Goal: Information Seeking & Learning: Find specific fact

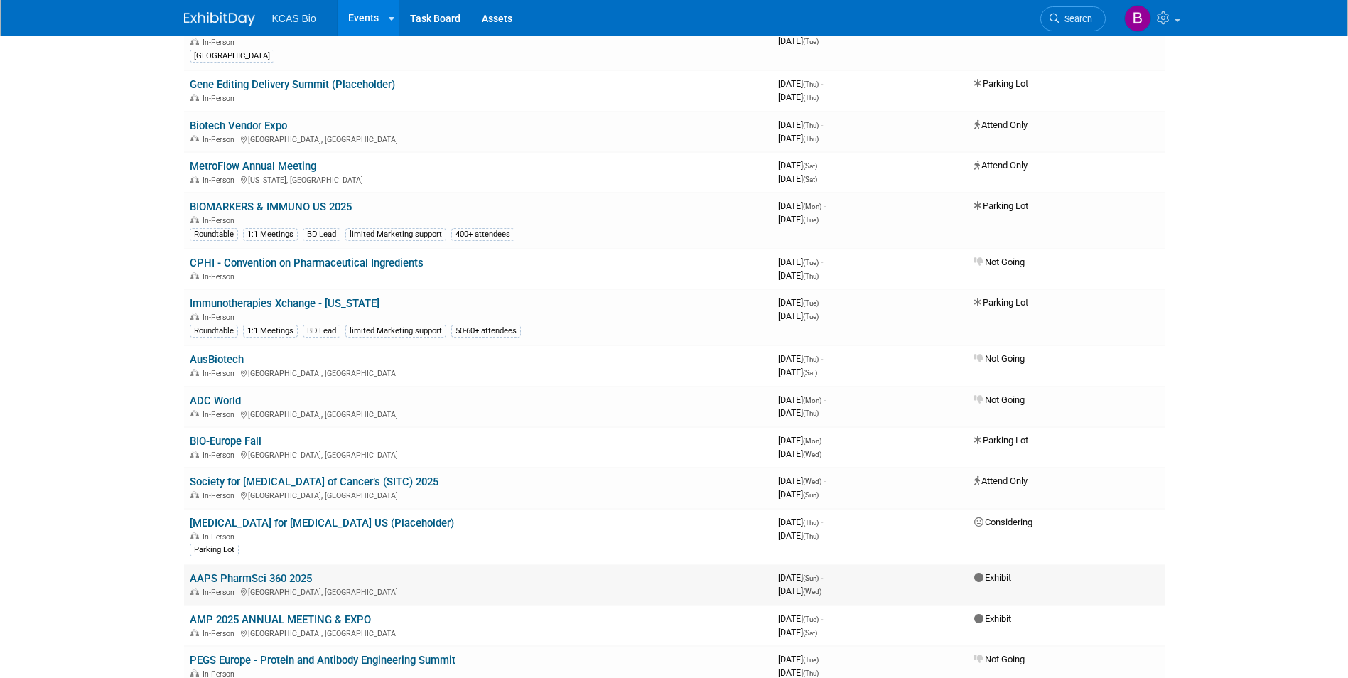
click at [281, 578] on link "AAPS PharmSci 360 2025" at bounding box center [251, 578] width 122 height 13
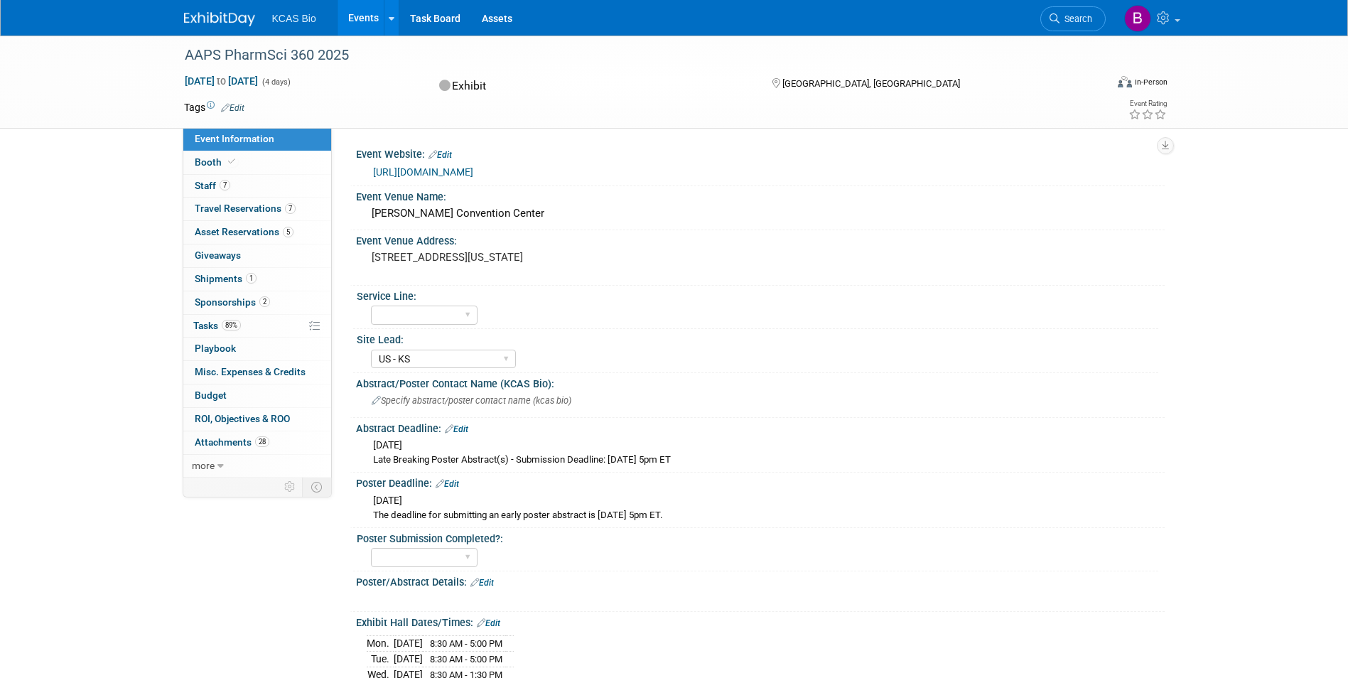
select select "US - KS"
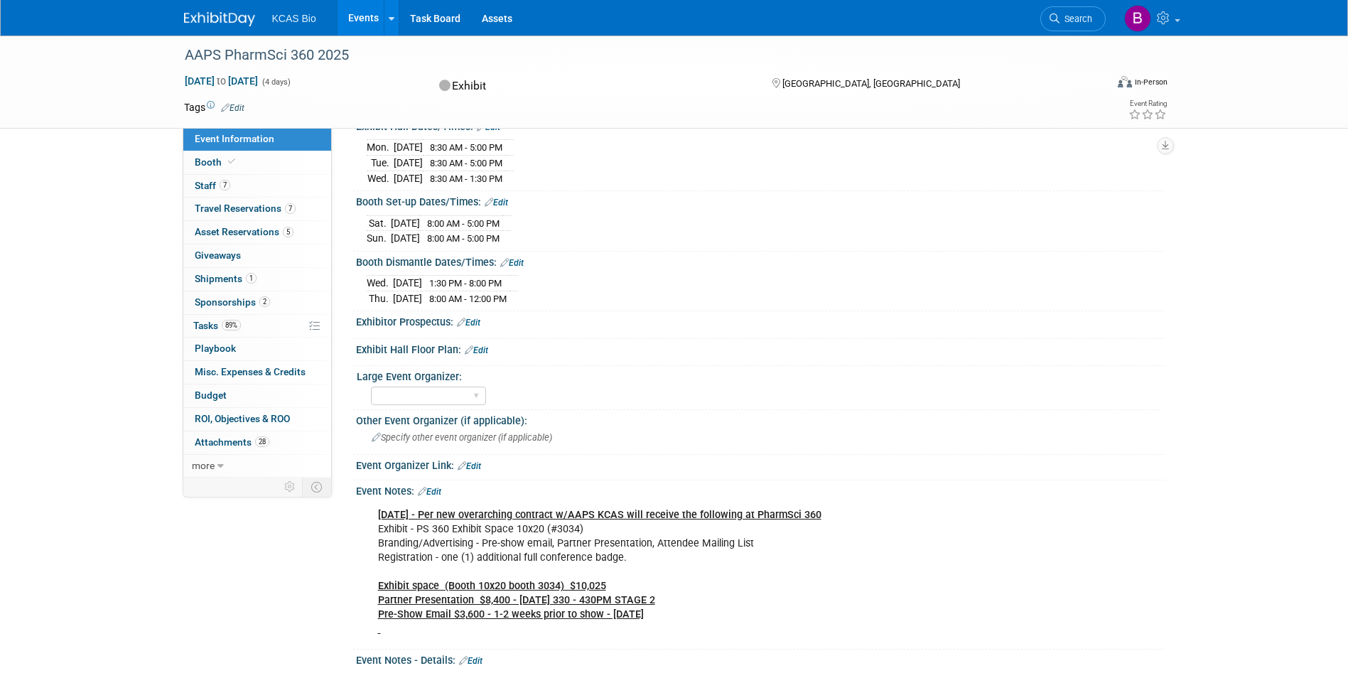
scroll to position [497, 0]
click at [235, 161] on span at bounding box center [231, 161] width 13 height 11
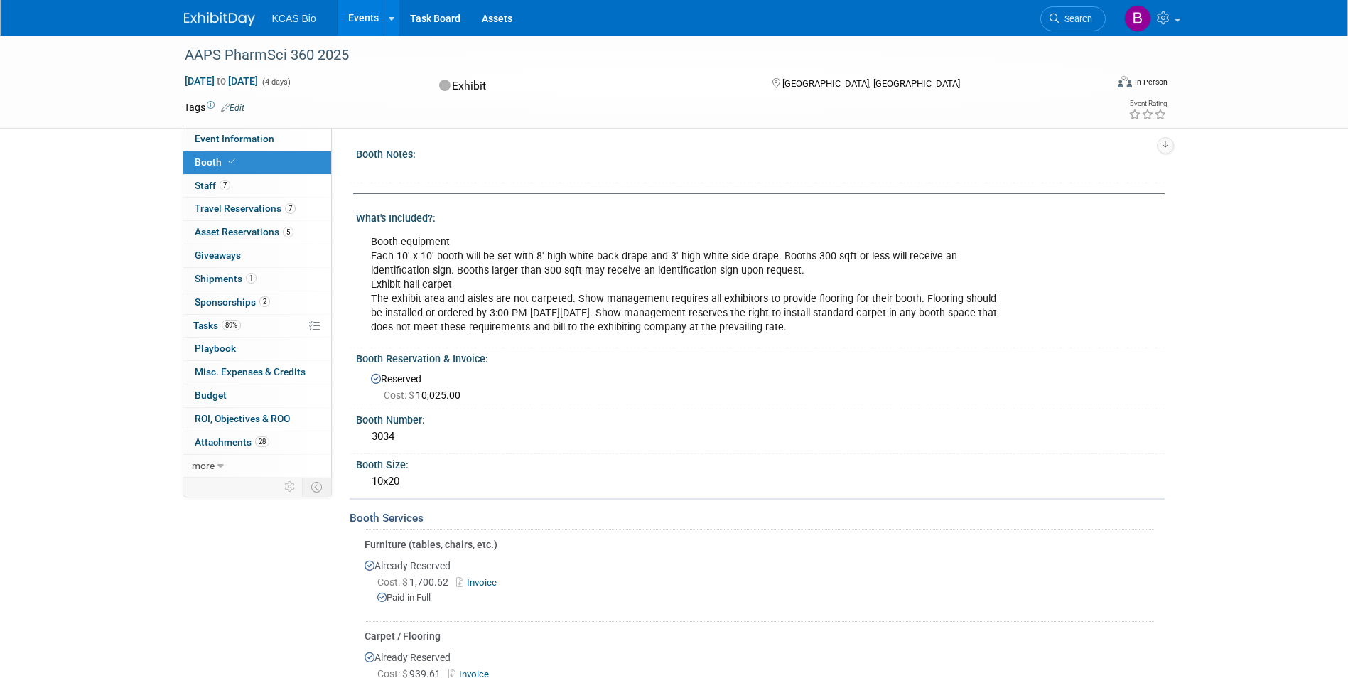
drag, startPoint x: 354, startPoint y: 420, endPoint x: 430, endPoint y: 439, distance: 77.7
click at [430, 439] on div "Booth Number: 3034" at bounding box center [756, 431] width 815 height 45
drag, startPoint x: 430, startPoint y: 439, endPoint x: 394, endPoint y: 422, distance: 39.4
copy div "Booth Number: 3034"
click at [266, 141] on span "Event Information" at bounding box center [235, 138] width 80 height 11
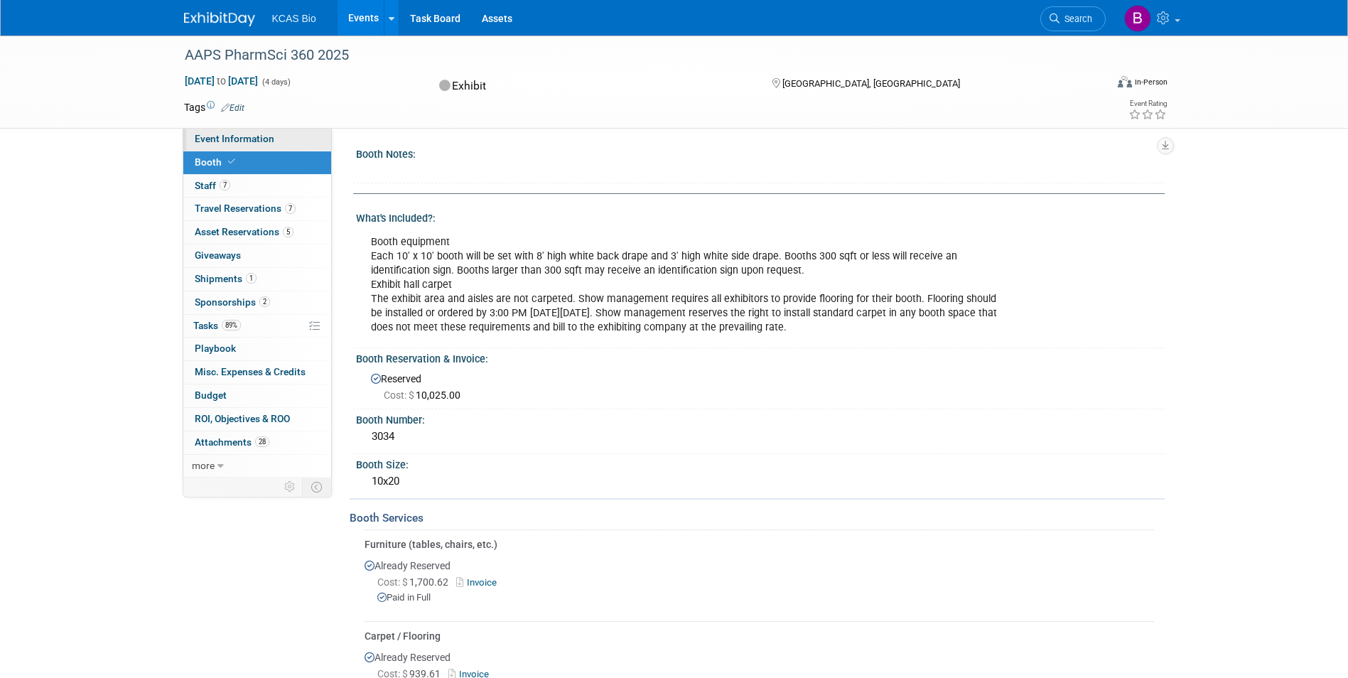
select select "US - KS"
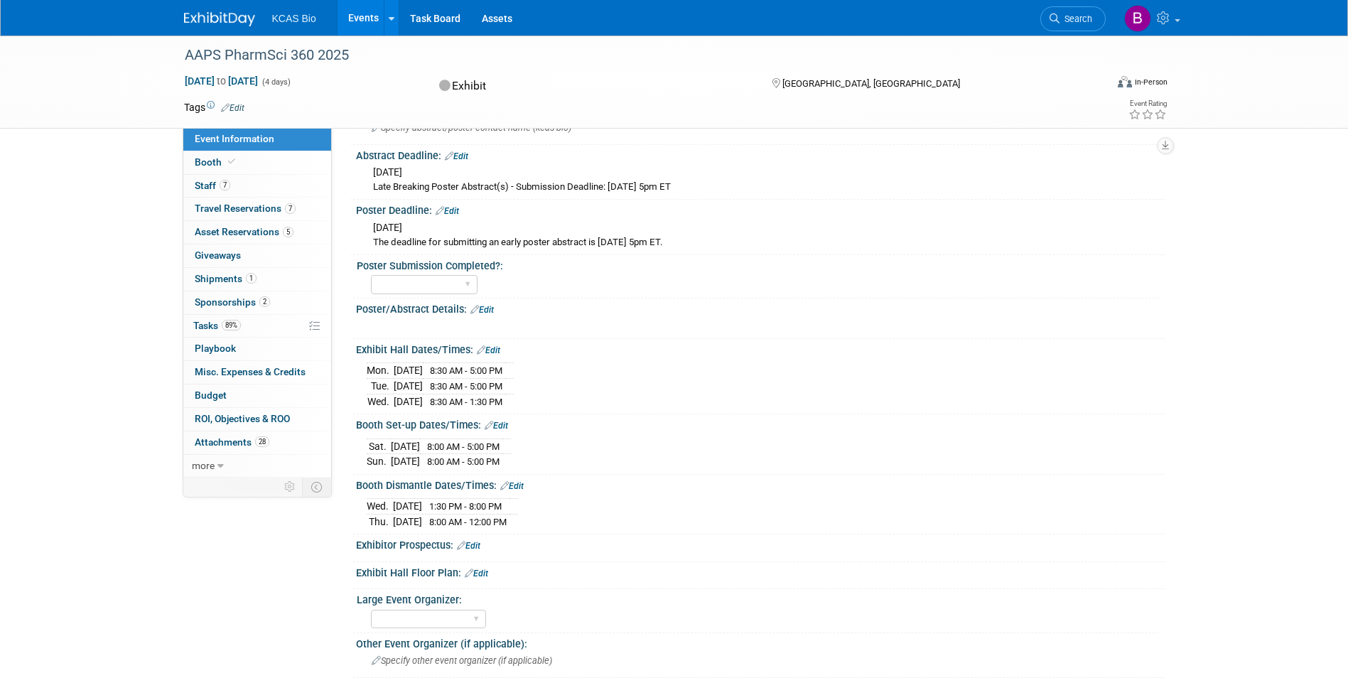
scroll to position [284, 0]
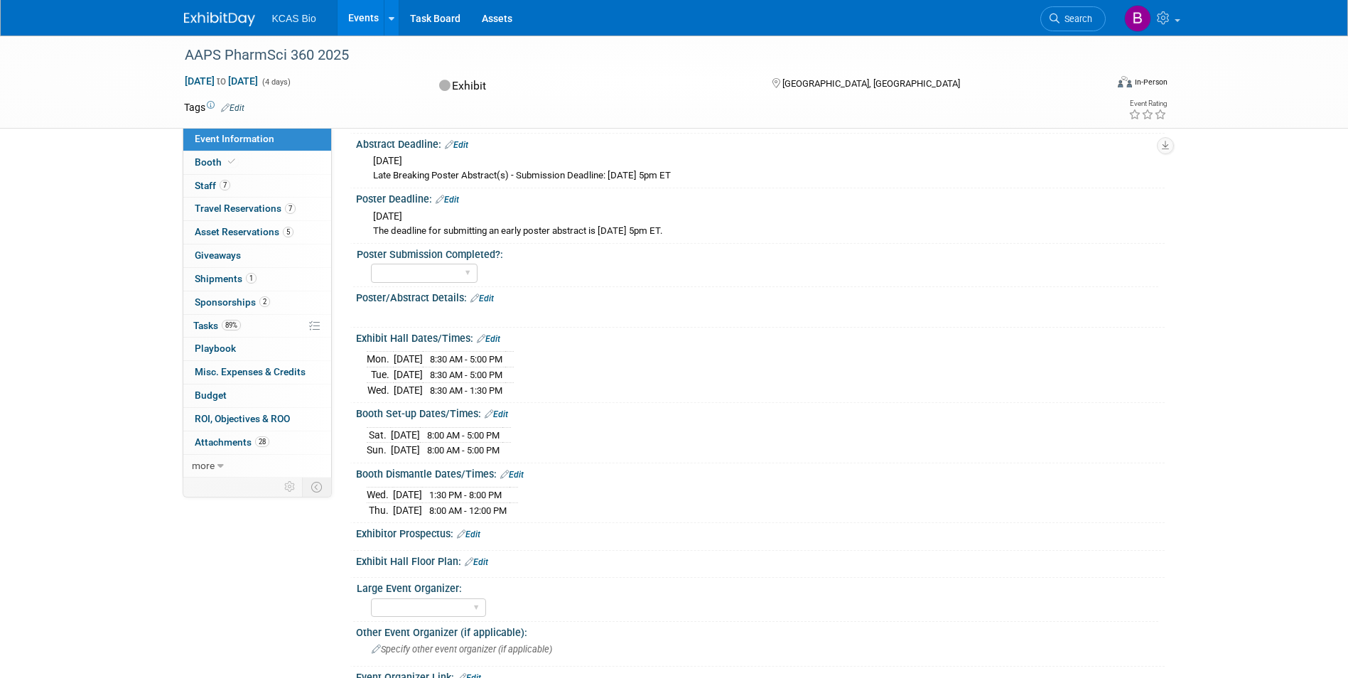
drag, startPoint x: 364, startPoint y: 357, endPoint x: 570, endPoint y: 396, distance: 210.4
click at [570, 396] on div "Mon. Nov 10, 2025 8:30 AM - 5:00 PM Tue. Nov 11, 2025 8:30 AM - 5:00 PM" at bounding box center [760, 371] width 808 height 55
drag, startPoint x: 570, startPoint y: 396, endPoint x: 499, endPoint y: 371, distance: 75.3
copy div
